Goal: Information Seeking & Learning: Learn about a topic

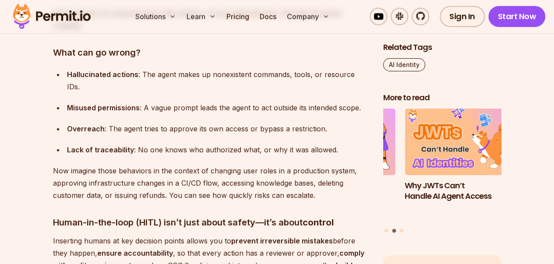
scroll to position [1051, 0]
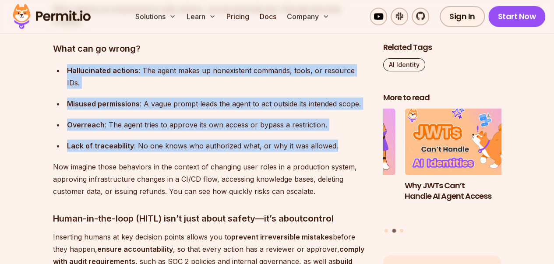
drag, startPoint x: 337, startPoint y: 132, endPoint x: 86, endPoint y: 80, distance: 256.4
click at [66, 70] on ul "Hallucinated actions : The agent makes up nonexistent commands, tools, or resou…" at bounding box center [211, 108] width 316 height 88
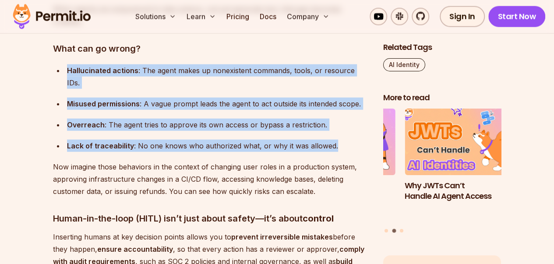
copy ul "Hallucinated actions : The agent makes up nonexistent commands, tools, or resou…"
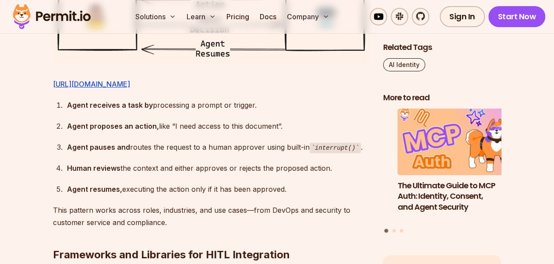
scroll to position [1621, 0]
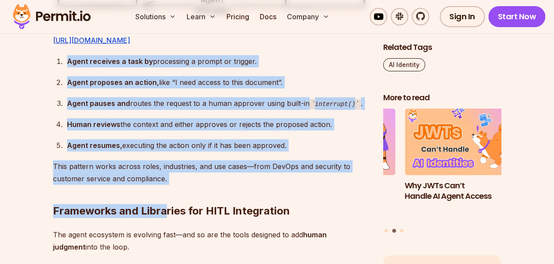
drag, startPoint x: 168, startPoint y: 202, endPoint x: 63, endPoint y: 88, distance: 154.7
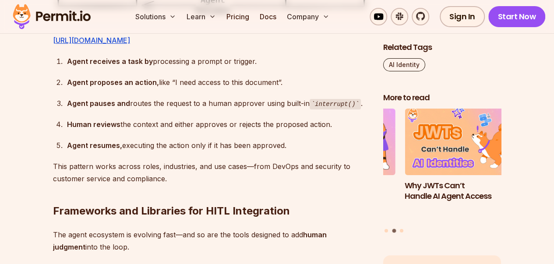
drag, startPoint x: 187, startPoint y: 211, endPoint x: 161, endPoint y: 200, distance: 28.1
click at [187, 210] on h2 "Frameworks and Libraries for HITL Integration" at bounding box center [211, 193] width 316 height 49
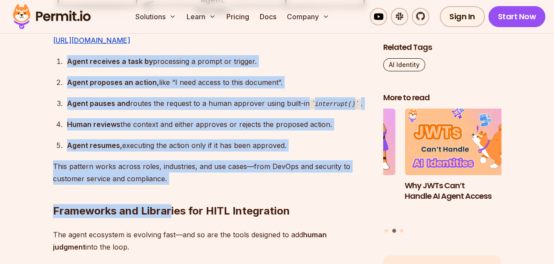
drag, startPoint x: 170, startPoint y: 201, endPoint x: 59, endPoint y: 107, distance: 145.8
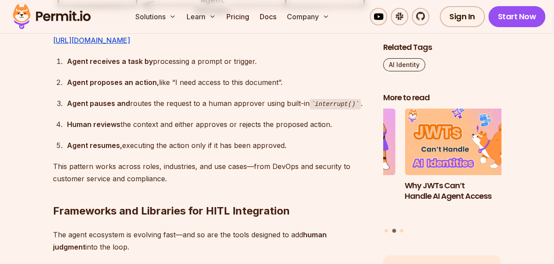
drag, startPoint x: 210, startPoint y: 199, endPoint x: 166, endPoint y: 199, distance: 43.8
click at [209, 199] on h2 "Frameworks and Libraries for HITL Integration" at bounding box center [211, 193] width 316 height 49
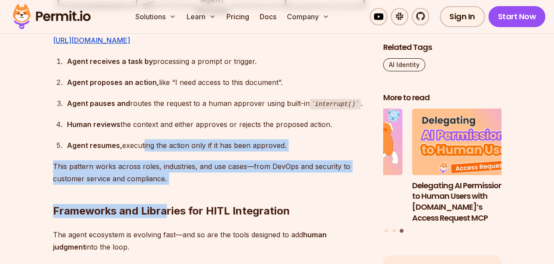
drag, startPoint x: 167, startPoint y: 201, endPoint x: 143, endPoint y: 171, distance: 38.3
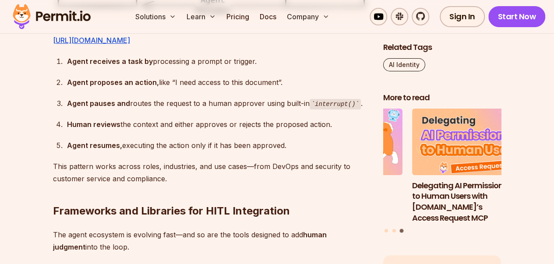
click at [64, 67] on li "Agent receives a task by processing a prompt or trigger." at bounding box center [216, 61] width 305 height 12
drag, startPoint x: 68, startPoint y: 84, endPoint x: 288, endPoint y: 170, distance: 236.4
click at [288, 152] on ol "Agent receives a task by processing a prompt or trigger. Agent proposes an acti…" at bounding box center [211, 103] width 316 height 97
copy ol "Agent receives a task by processing a prompt or trigger. Agent proposes an acti…"
